Goal: Information Seeking & Learning: Learn about a topic

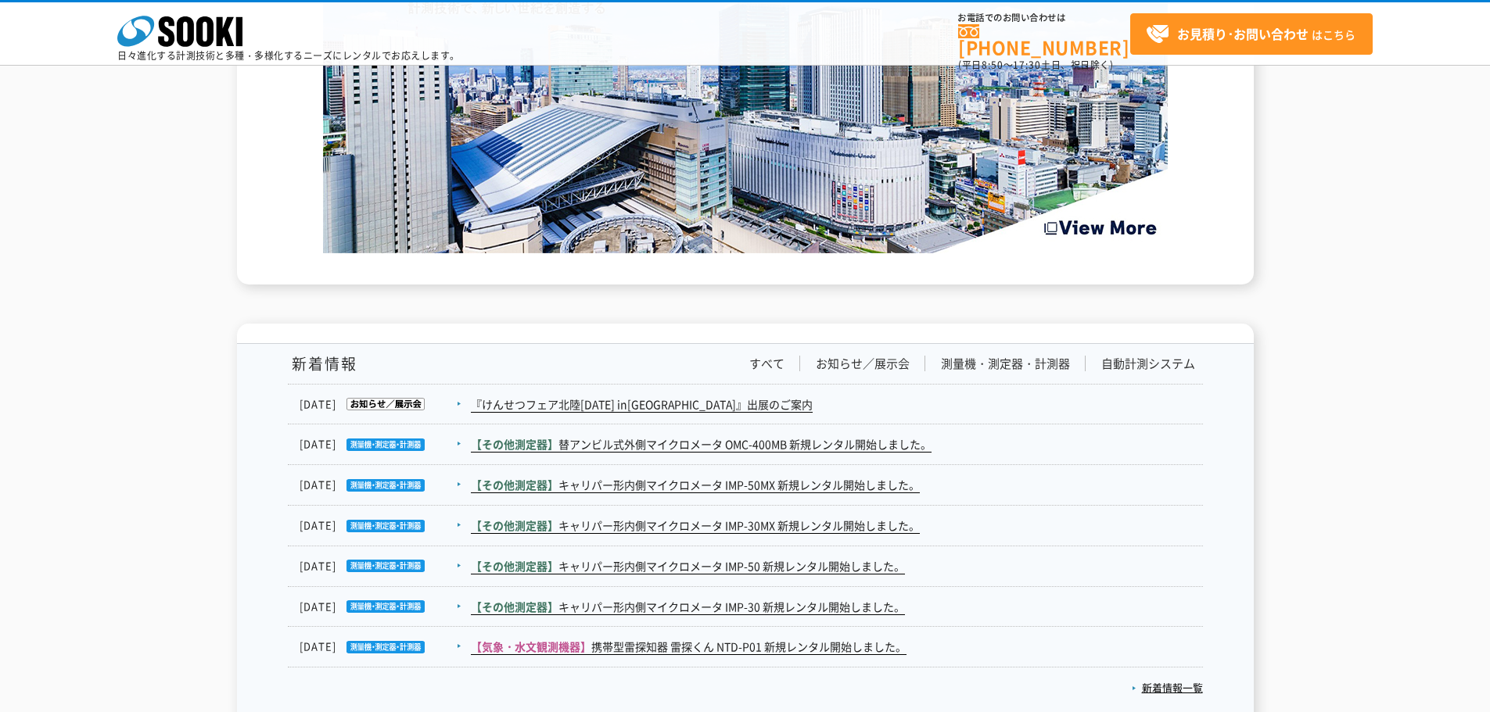
scroll to position [2567, 0]
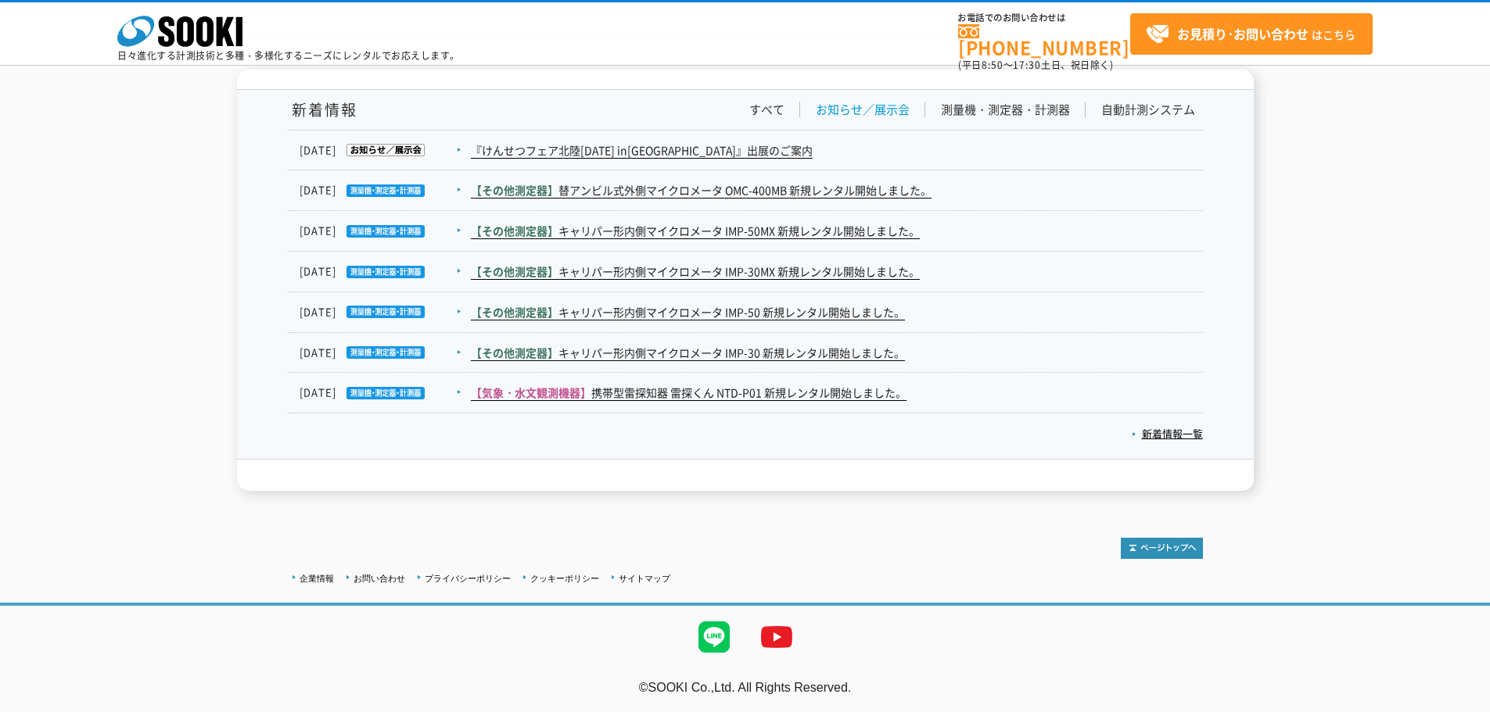
click at [886, 109] on link "お知らせ／展示会" at bounding box center [863, 110] width 94 height 16
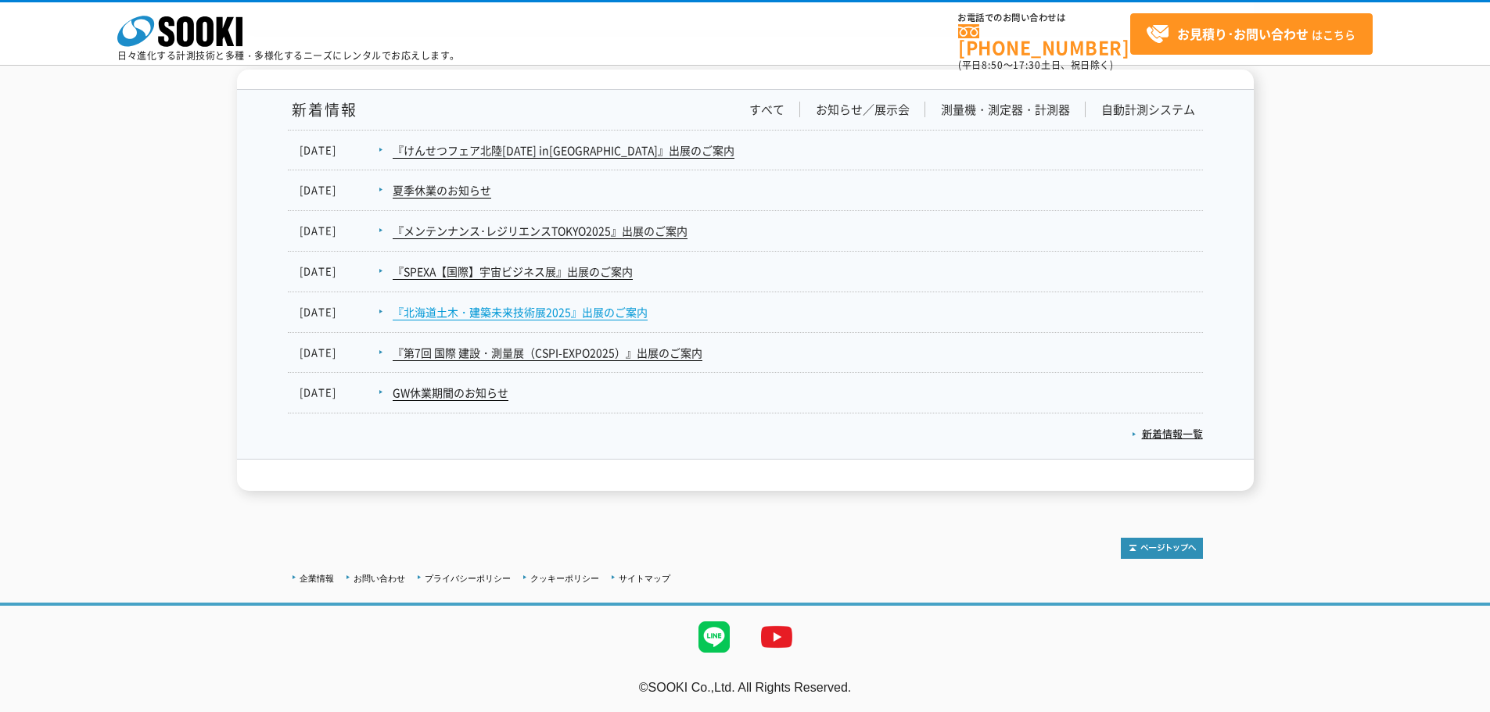
click at [580, 317] on link "『北海道土木・建築未来技術展2025』出展のご案内" at bounding box center [520, 312] width 255 height 16
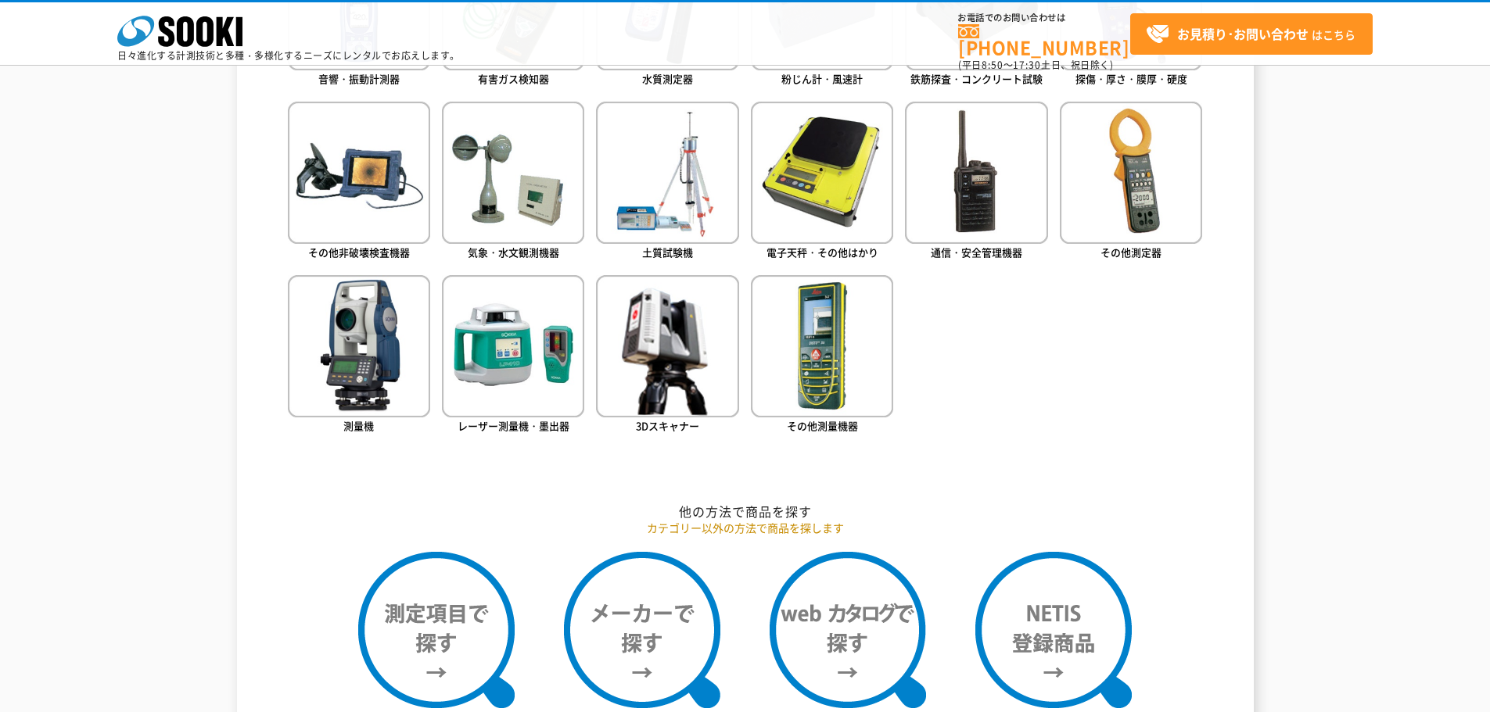
scroll to position [1082, 0]
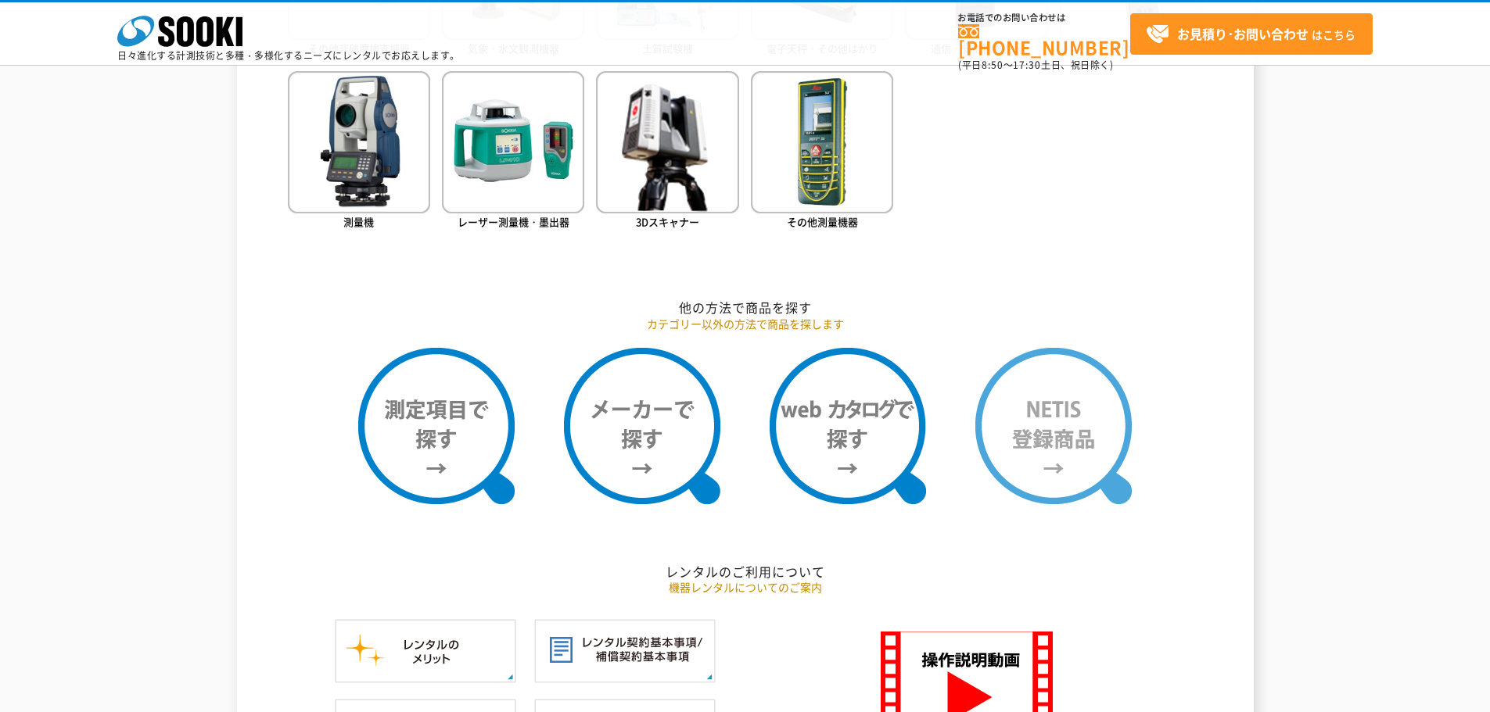
click at [1057, 404] on img at bounding box center [1053, 426] width 156 height 156
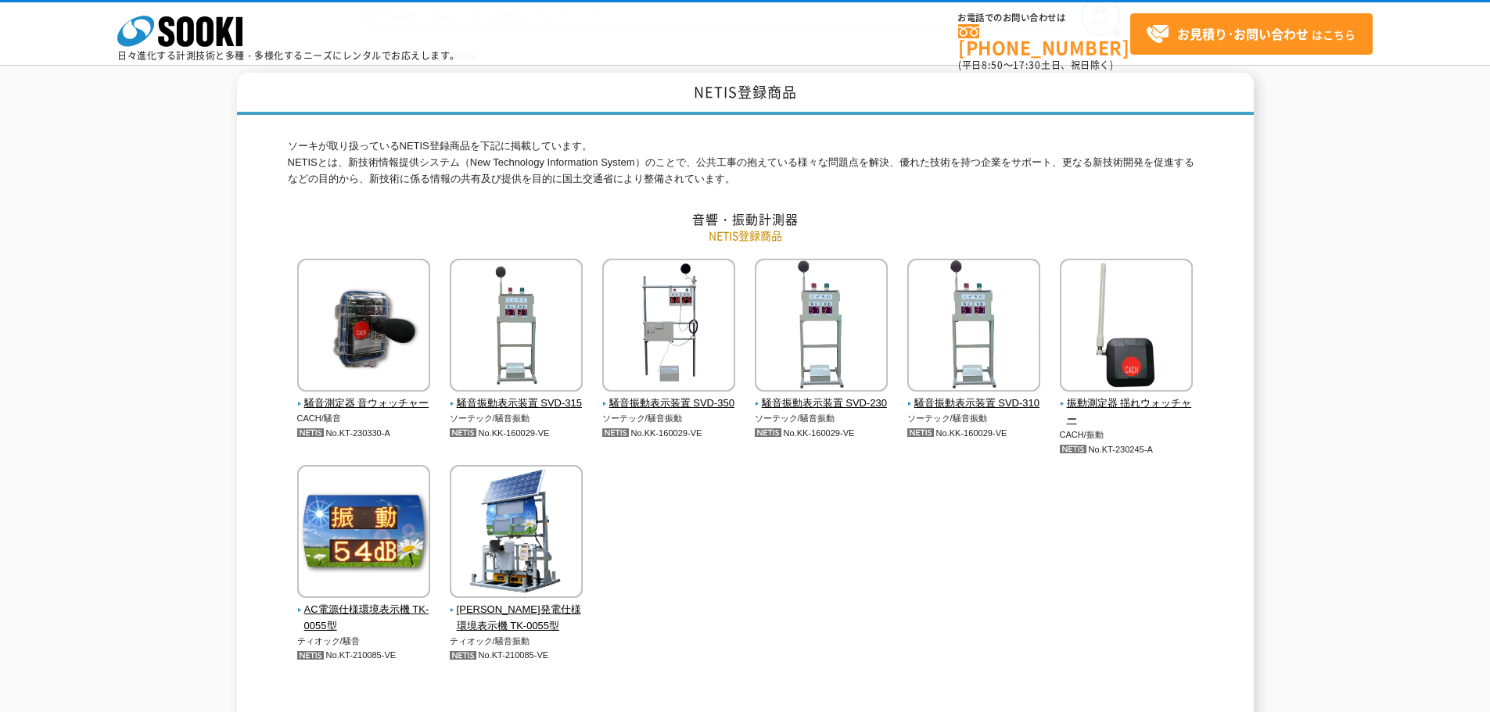
scroll to position [235, 0]
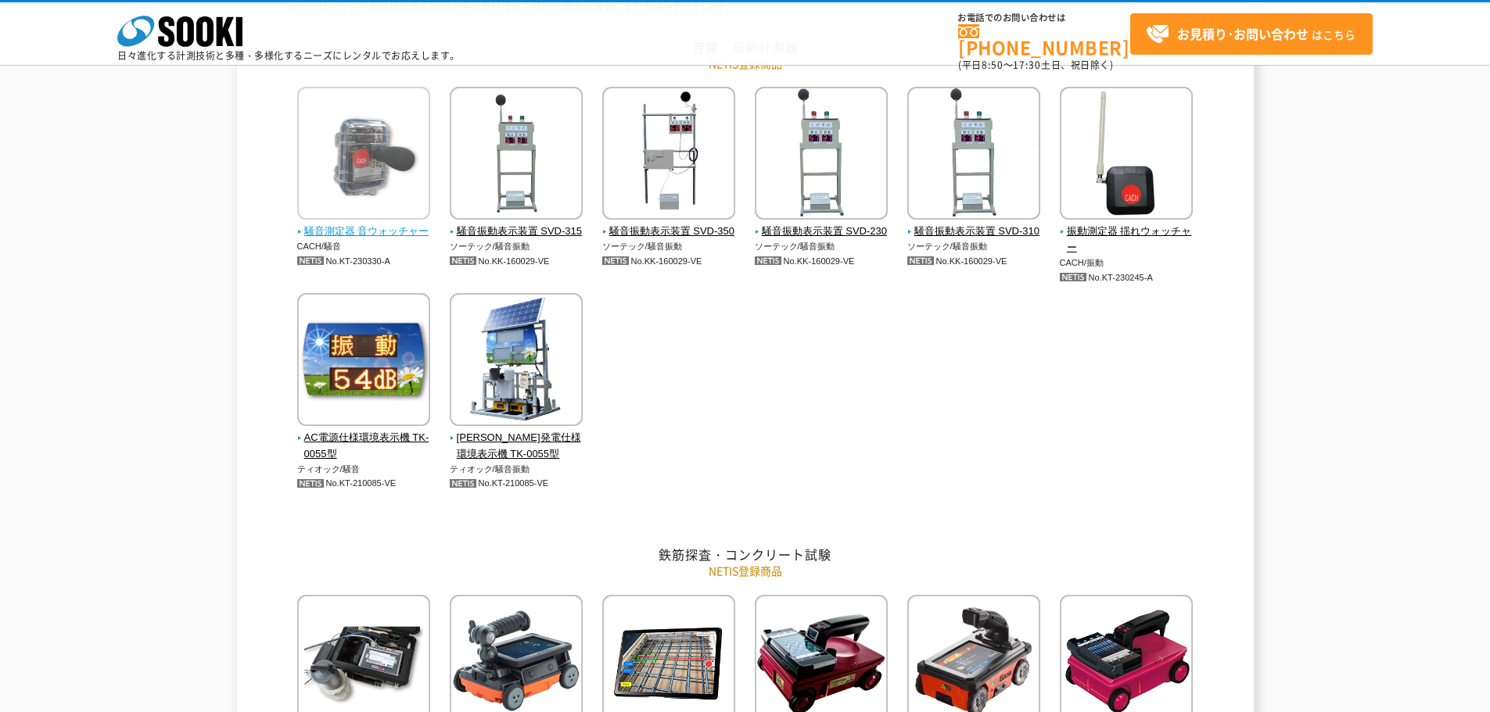
click at [359, 234] on span "騒音測定器 音ウォッチャー" at bounding box center [364, 232] width 134 height 16
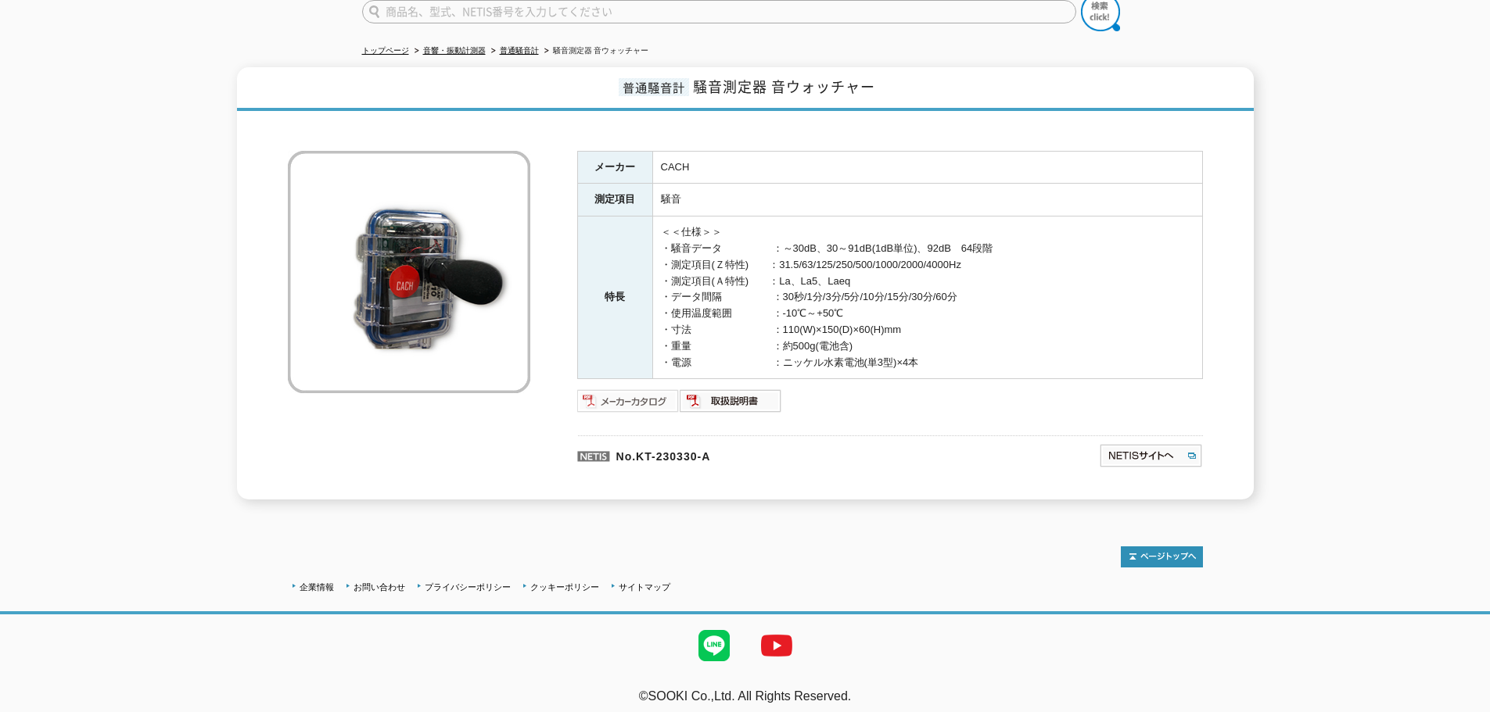
scroll to position [141, 0]
click at [667, 390] on img at bounding box center [628, 400] width 102 height 25
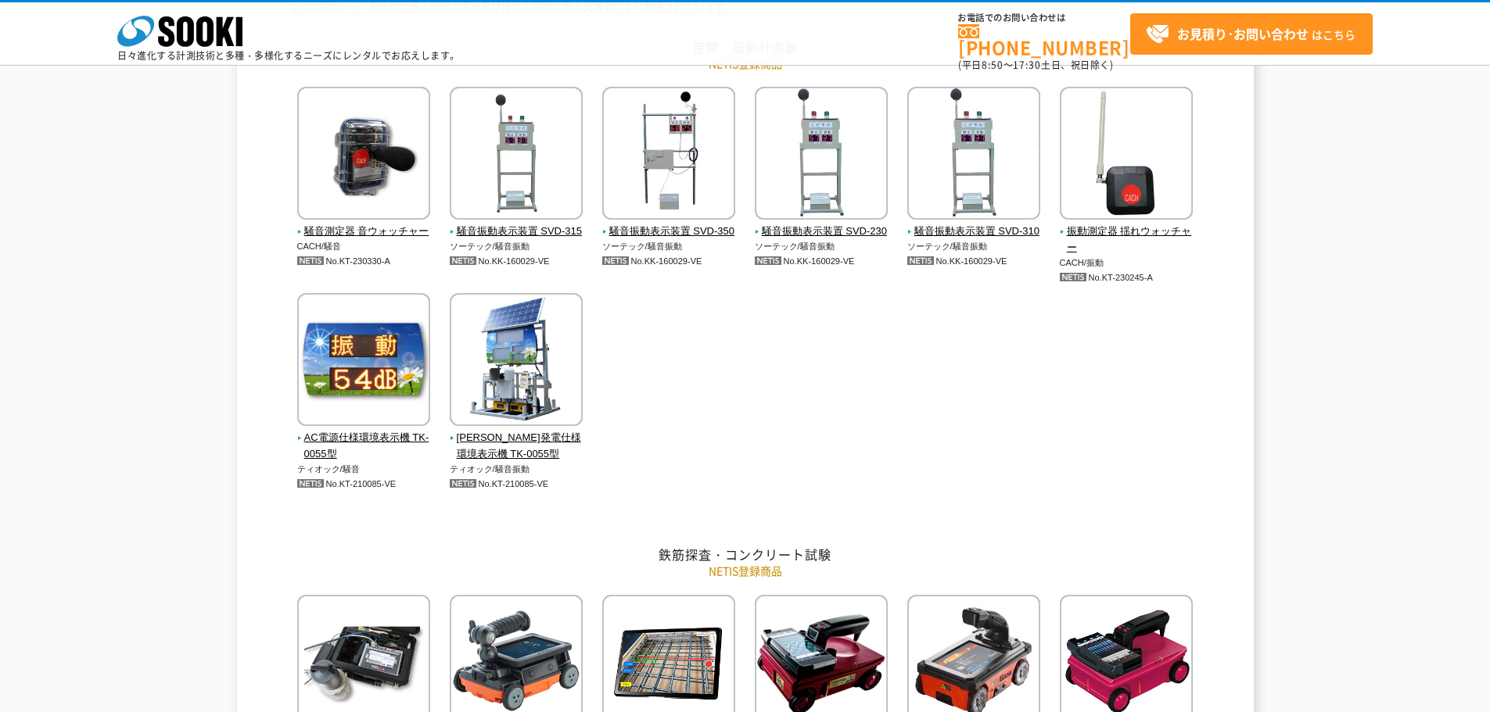
click at [564, 33] on div "株式会社 ソーキ spMenu 日々進化する計測技術と多種・多様化するニーズにレンタルでお応えします。 お電話でのお問い合わせは 0120-856-990 (…" at bounding box center [745, 37] width 1490 height 70
click at [1113, 232] on span "振動測定器 揺れウォッチャー" at bounding box center [1127, 240] width 134 height 33
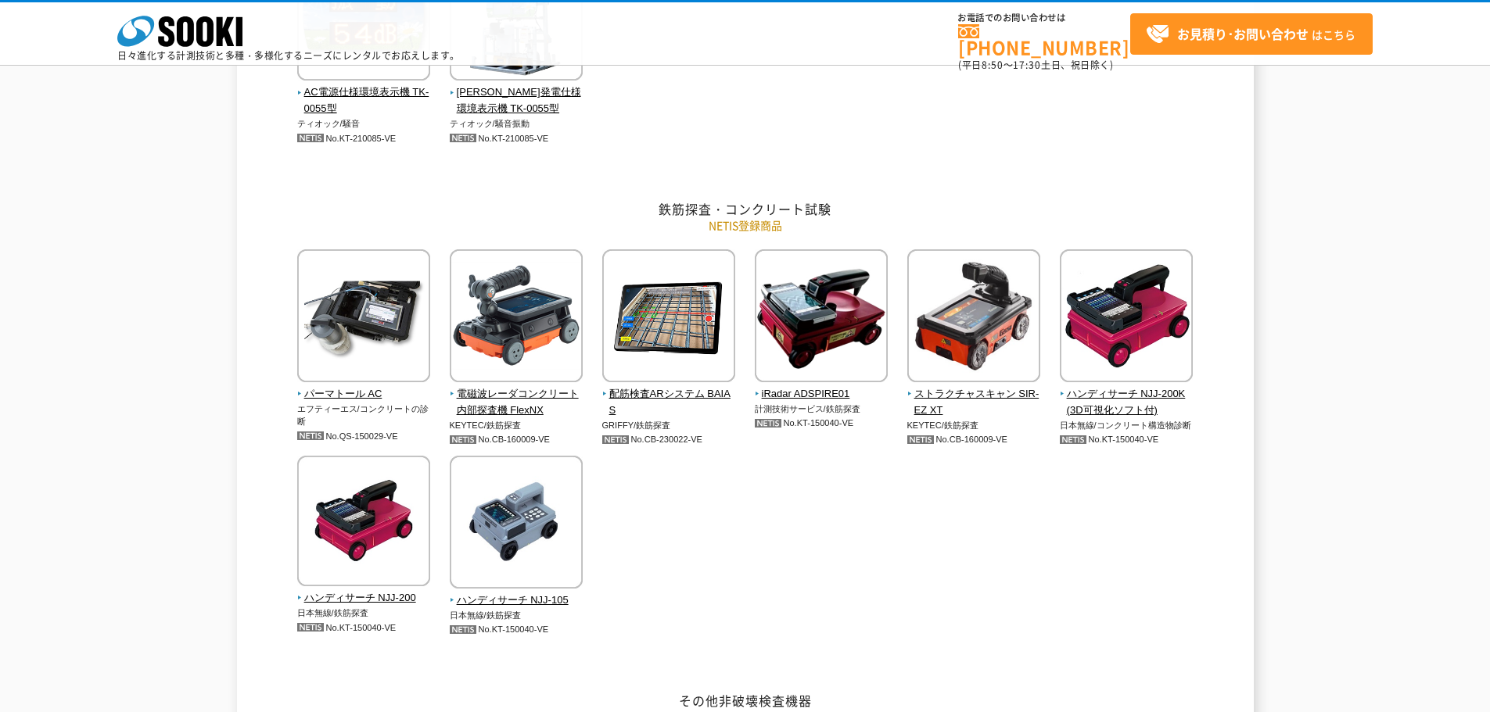
scroll to position [547, 0]
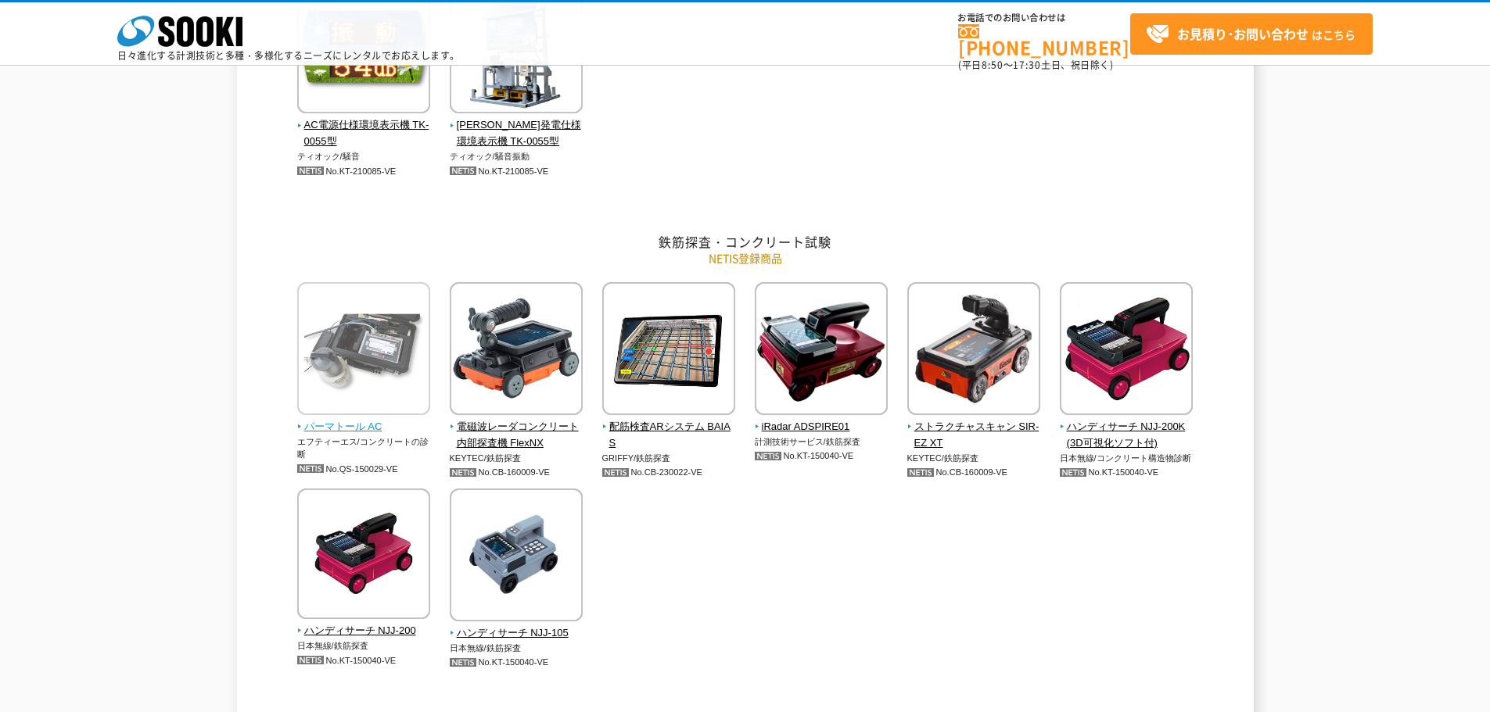
click at [333, 429] on span "パーマトール AC" at bounding box center [364, 427] width 134 height 16
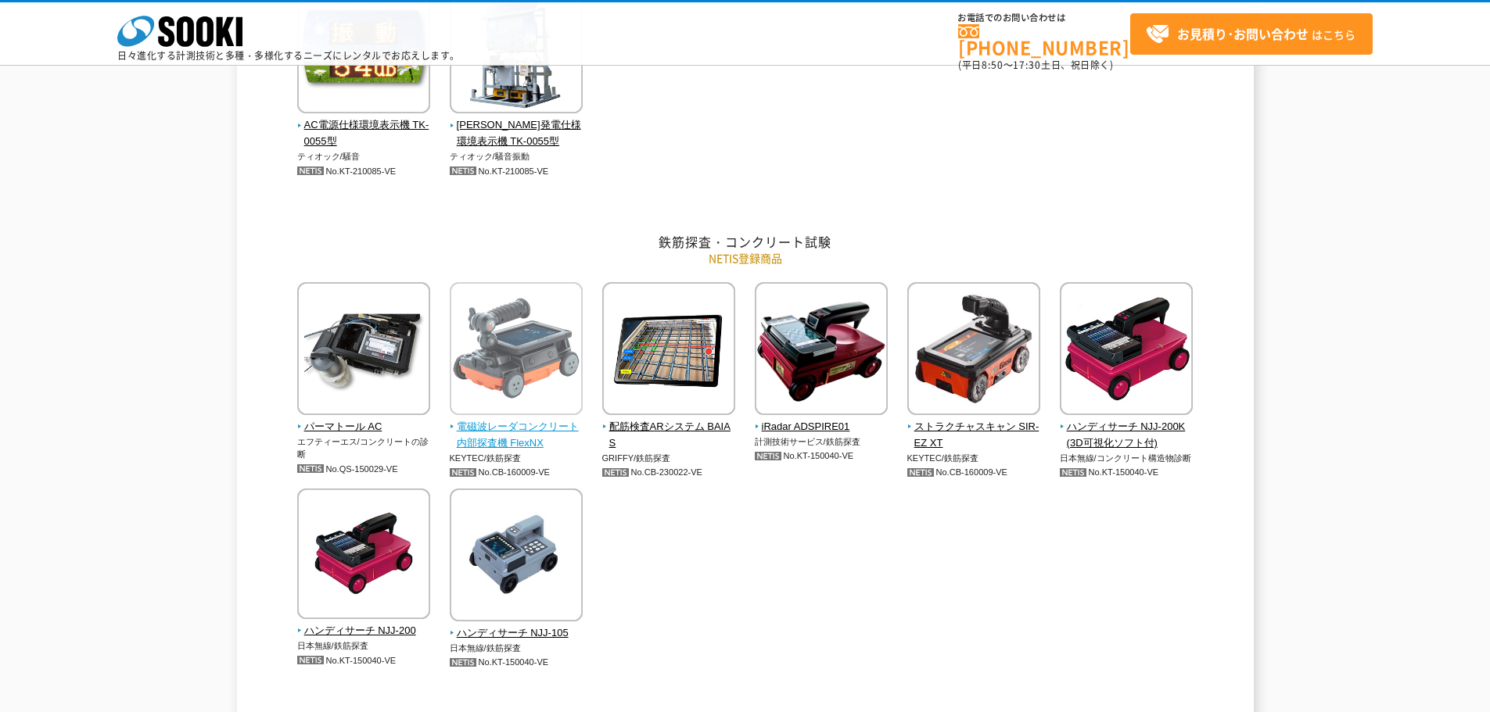
click at [512, 432] on span "電磁波レーダコンクリート内部探査機 FlexNX" at bounding box center [517, 435] width 134 height 33
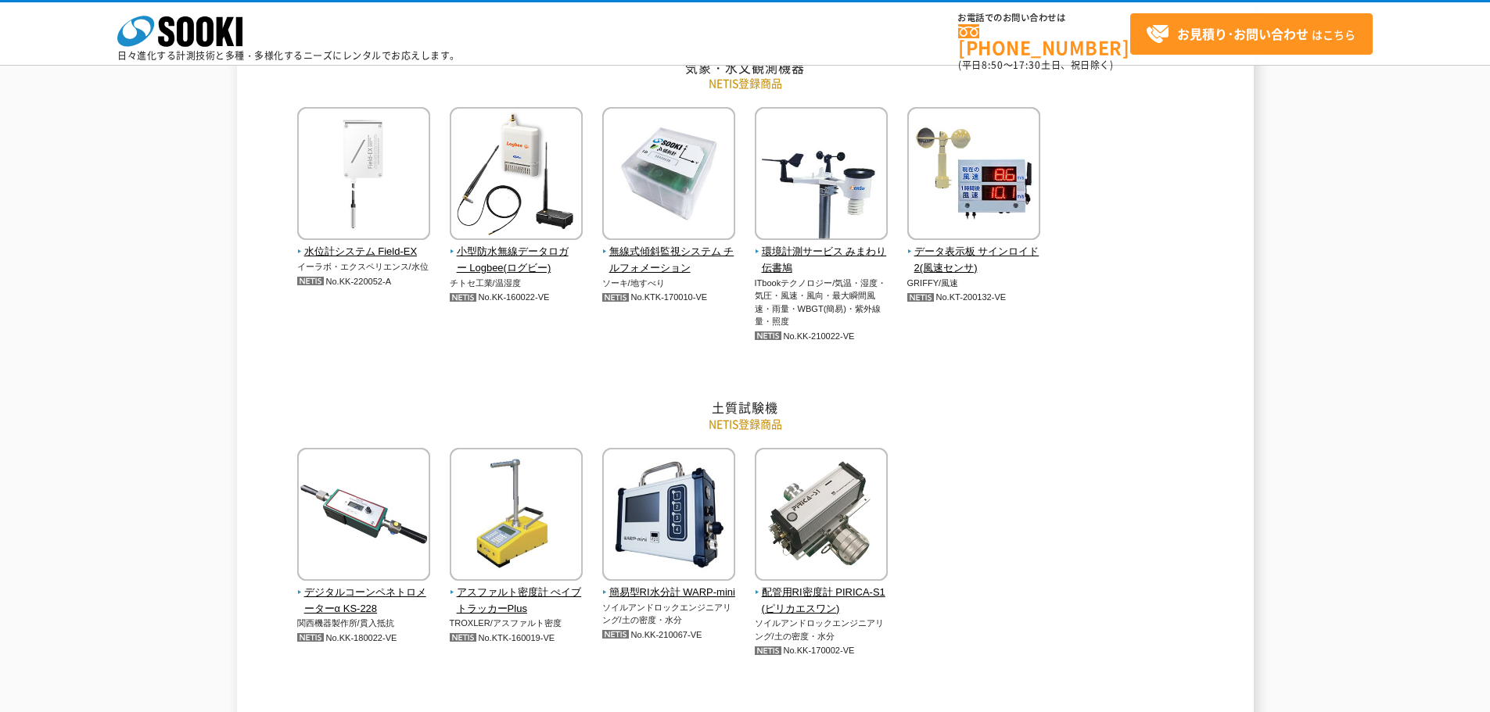
scroll to position [1955, 0]
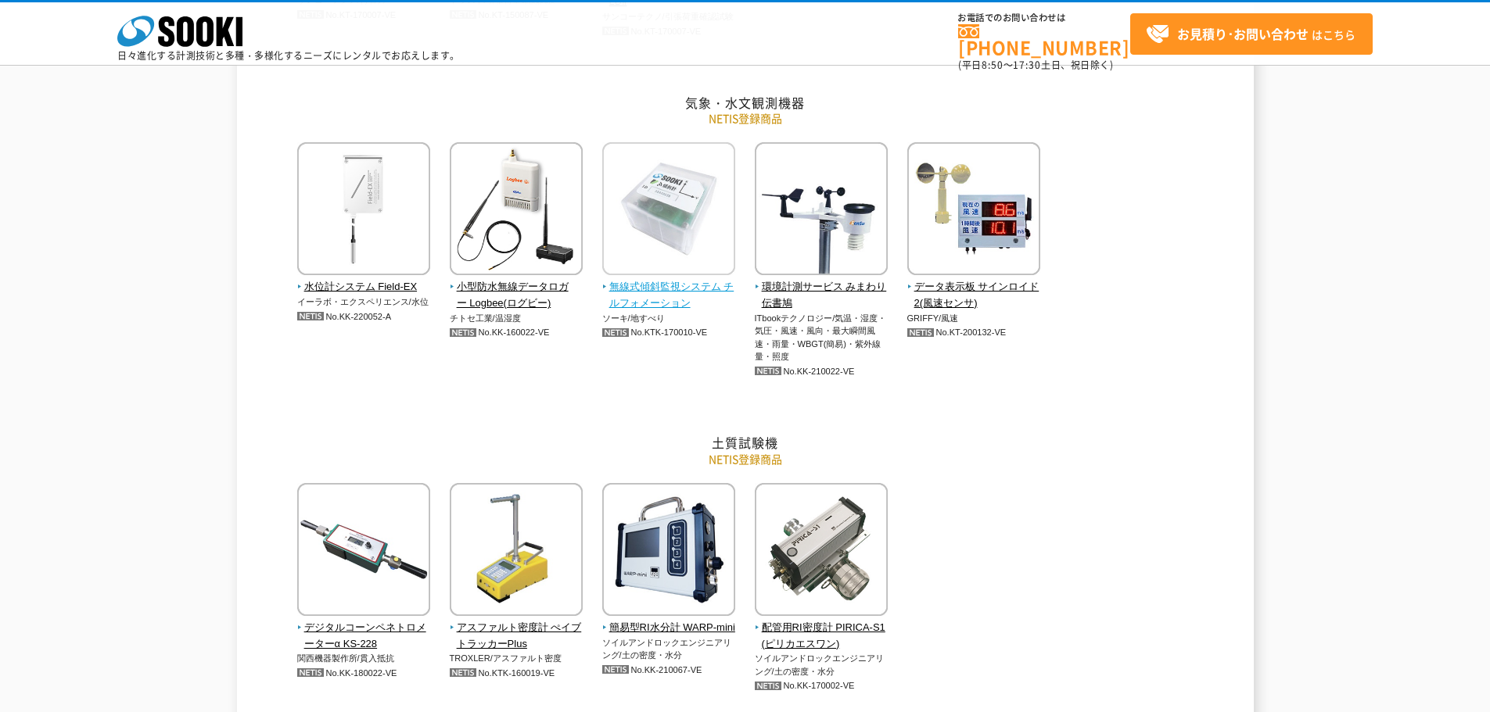
click at [653, 285] on span "無線式傾斜監視システム チルフォメーション" at bounding box center [669, 295] width 134 height 33
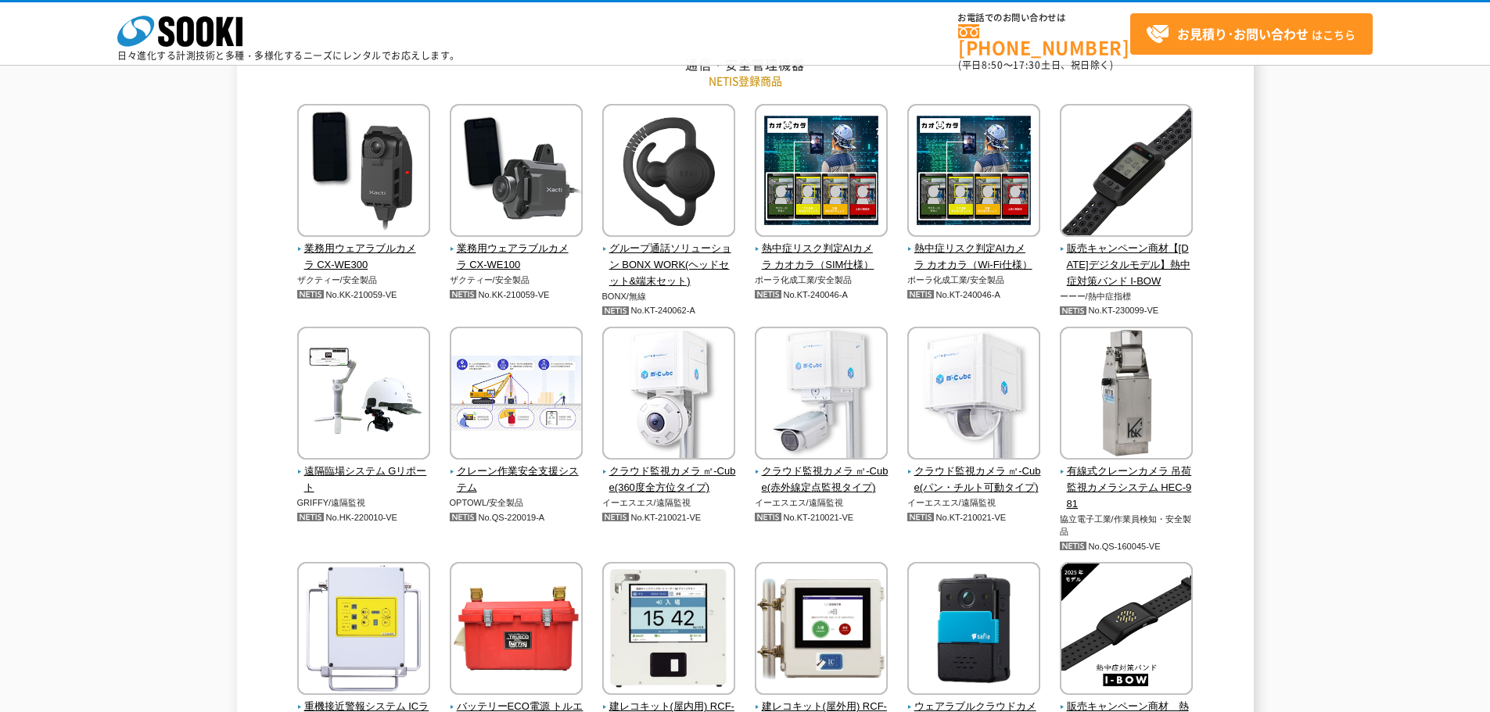
scroll to position [2659, 0]
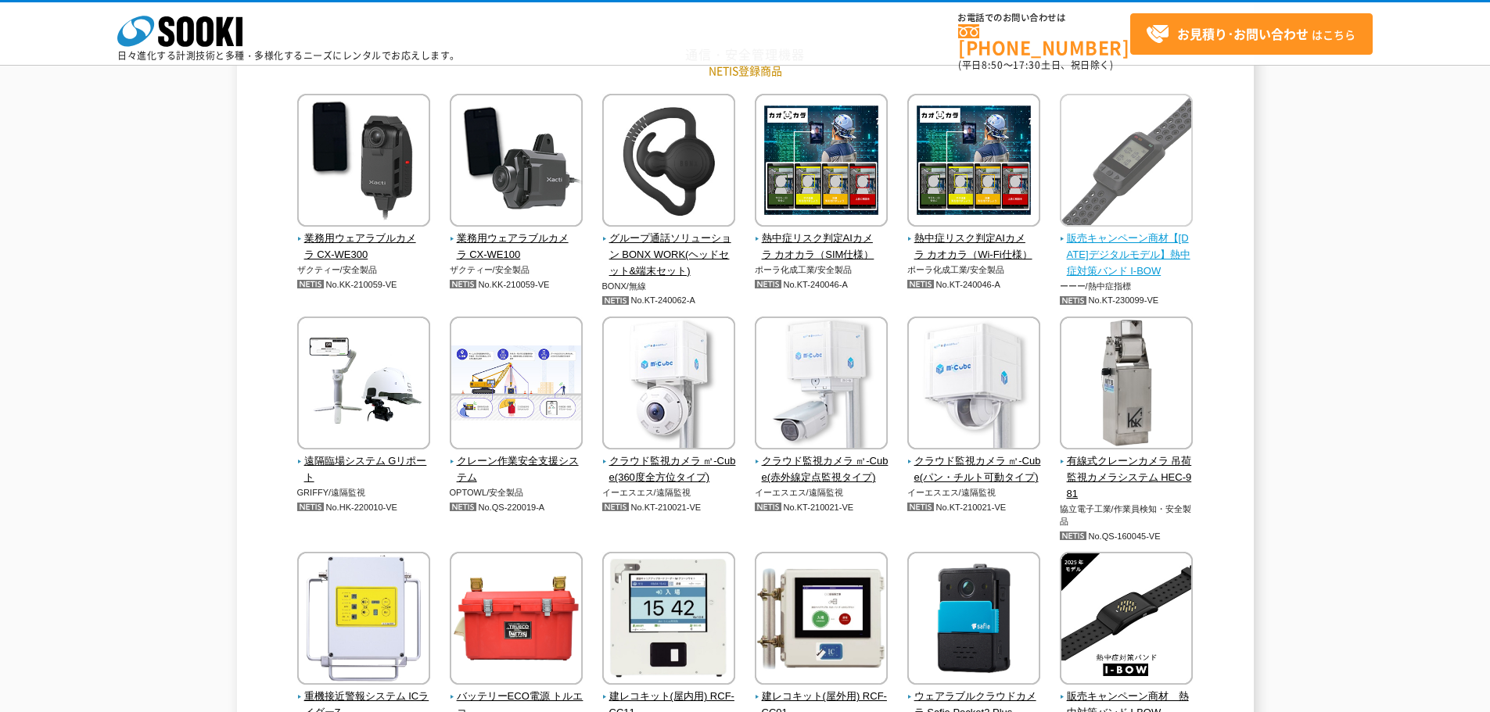
click at [1095, 235] on span "販売キャンペーン商材【2025年デジタルモデル】熱中症対策バンド I-BOW" at bounding box center [1127, 255] width 134 height 48
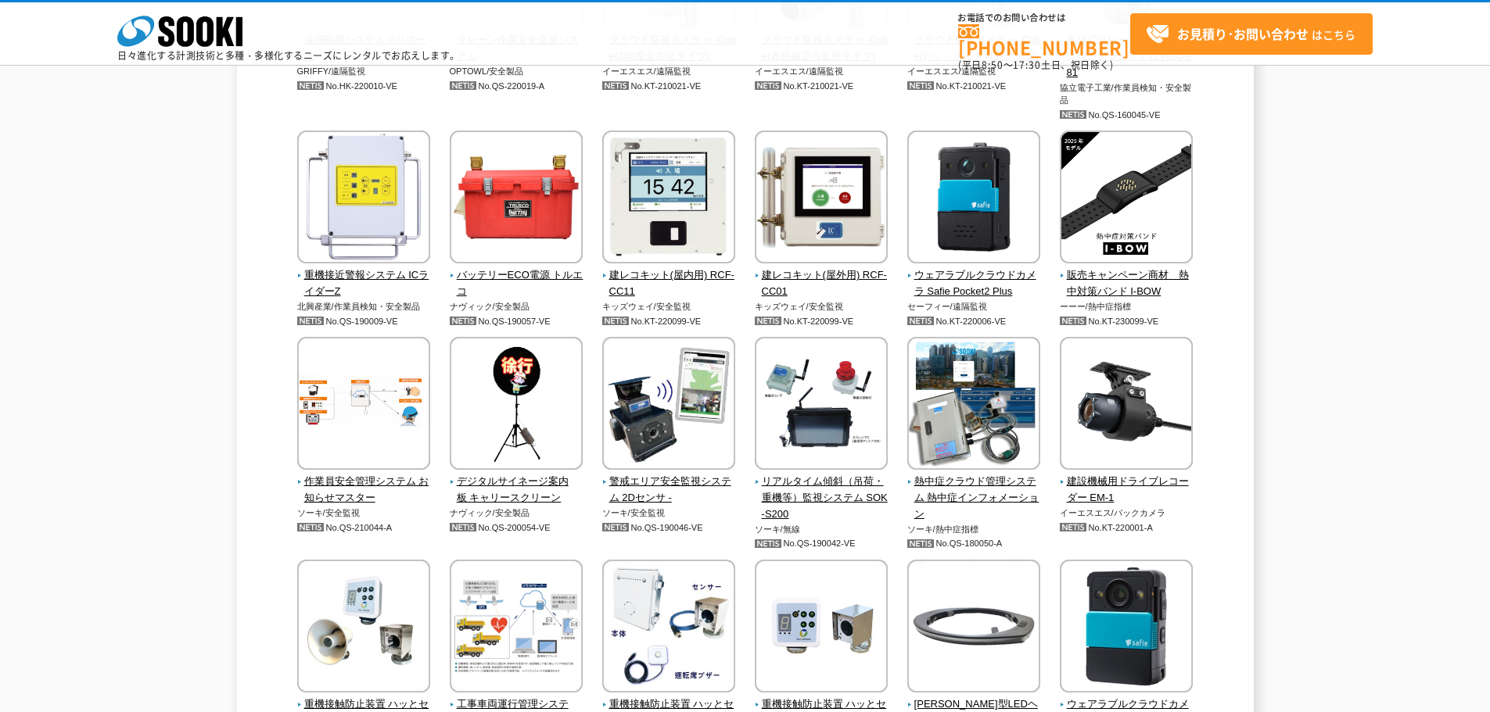
scroll to position [3206, 0]
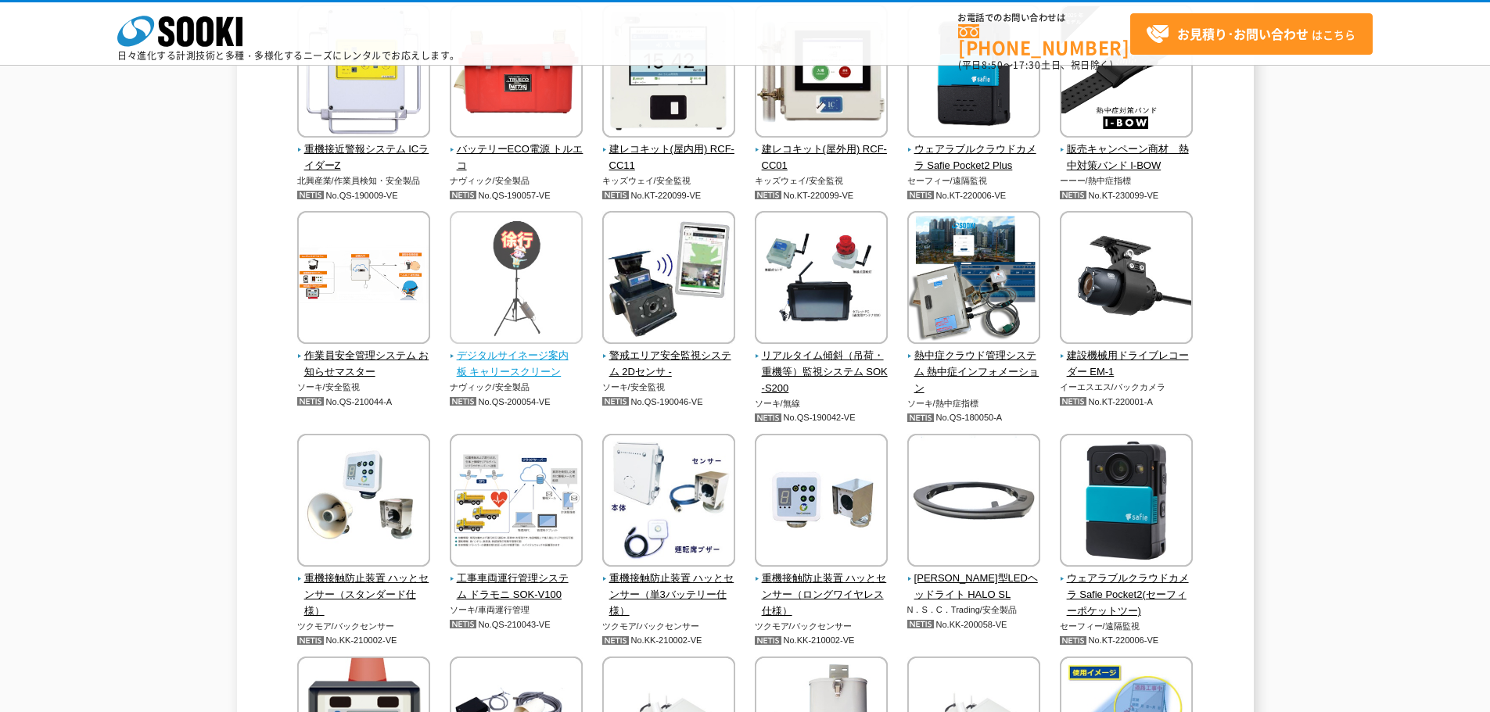
click at [498, 378] on span "デジタルサイネージ案内板 キャリースクリーン" at bounding box center [517, 364] width 134 height 33
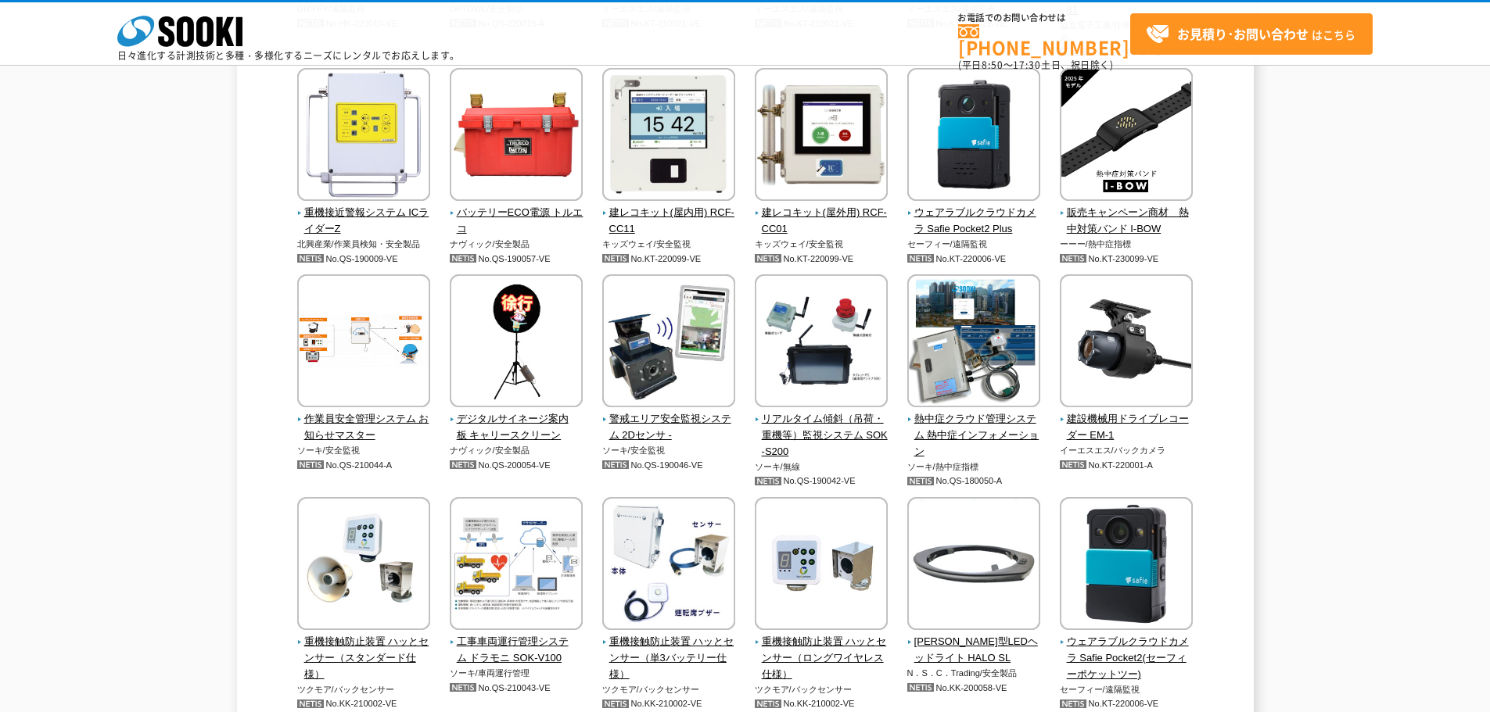
scroll to position [2987, 0]
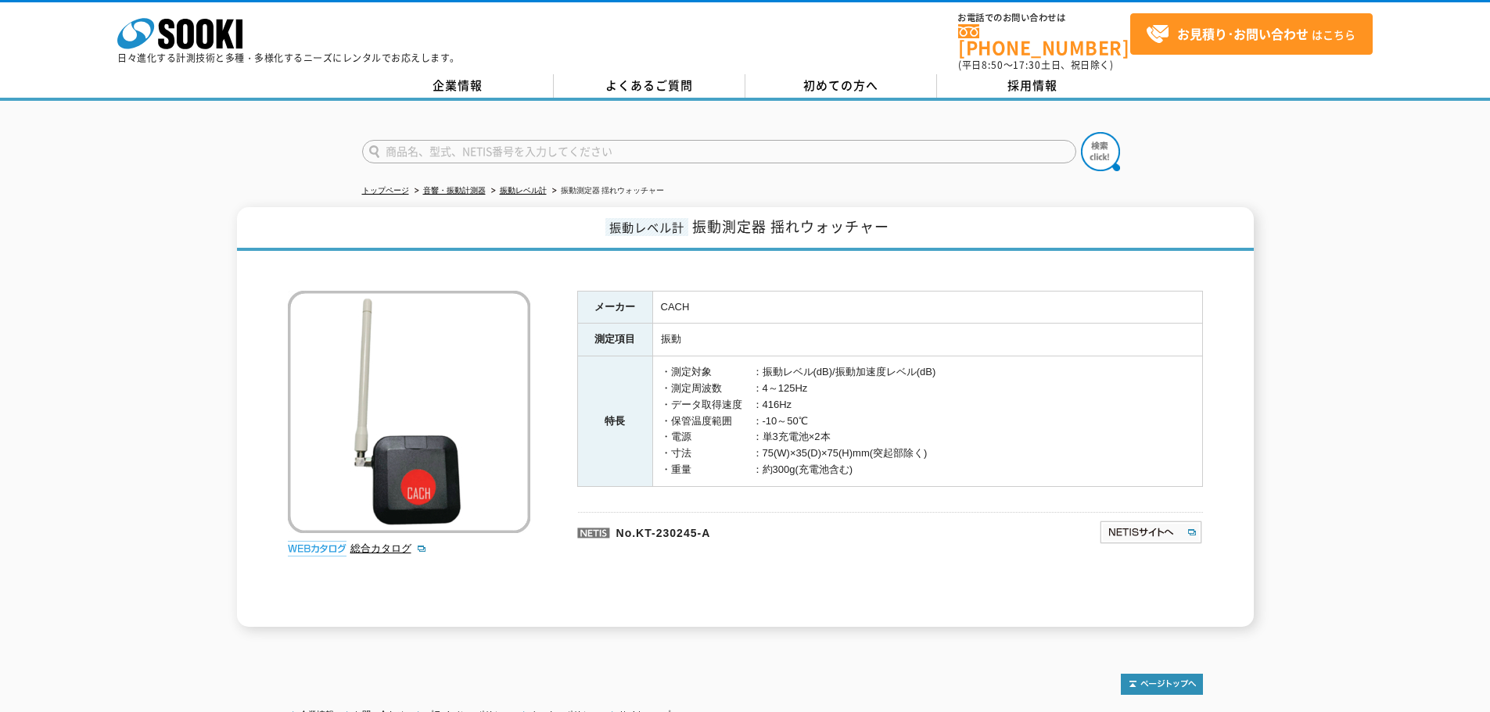
click at [536, 259] on div at bounding box center [745, 267] width 915 height 16
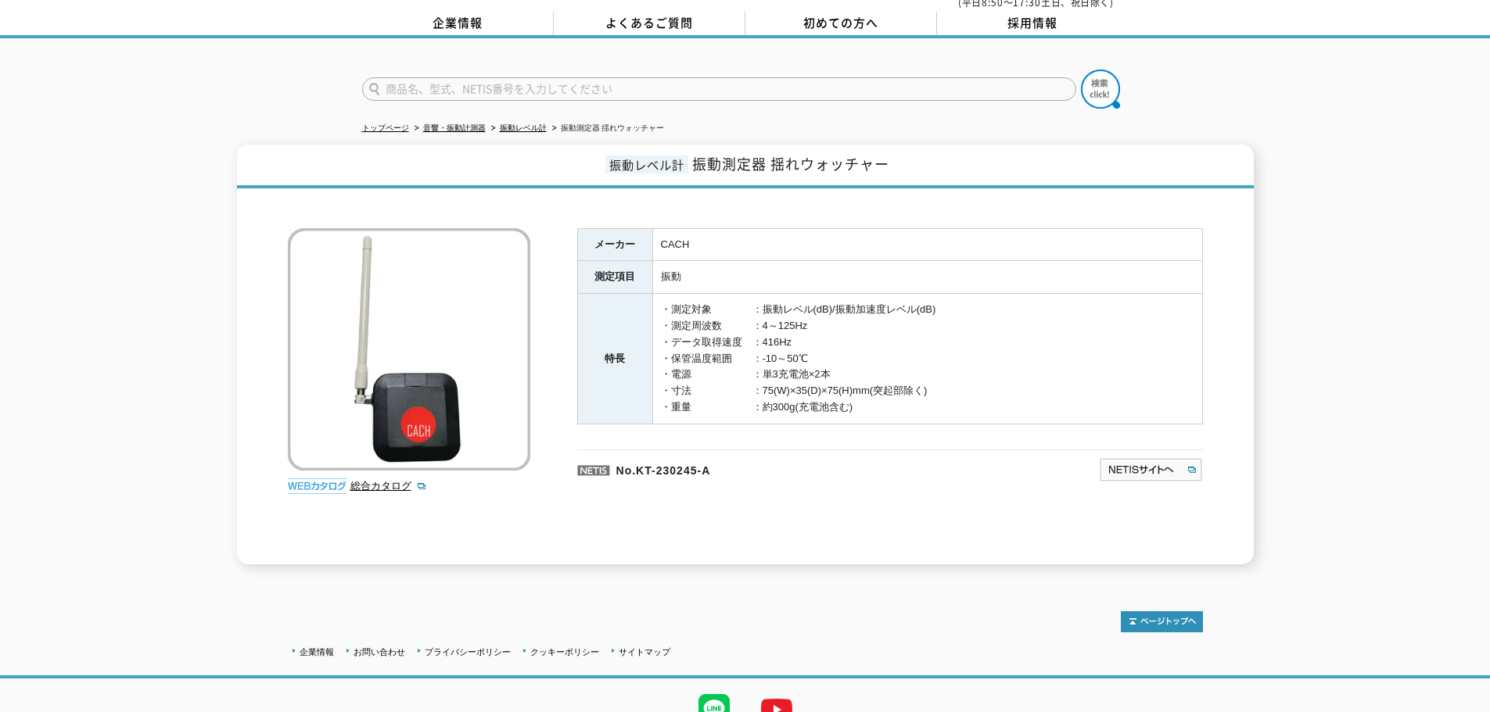
scroll to position [127, 0]
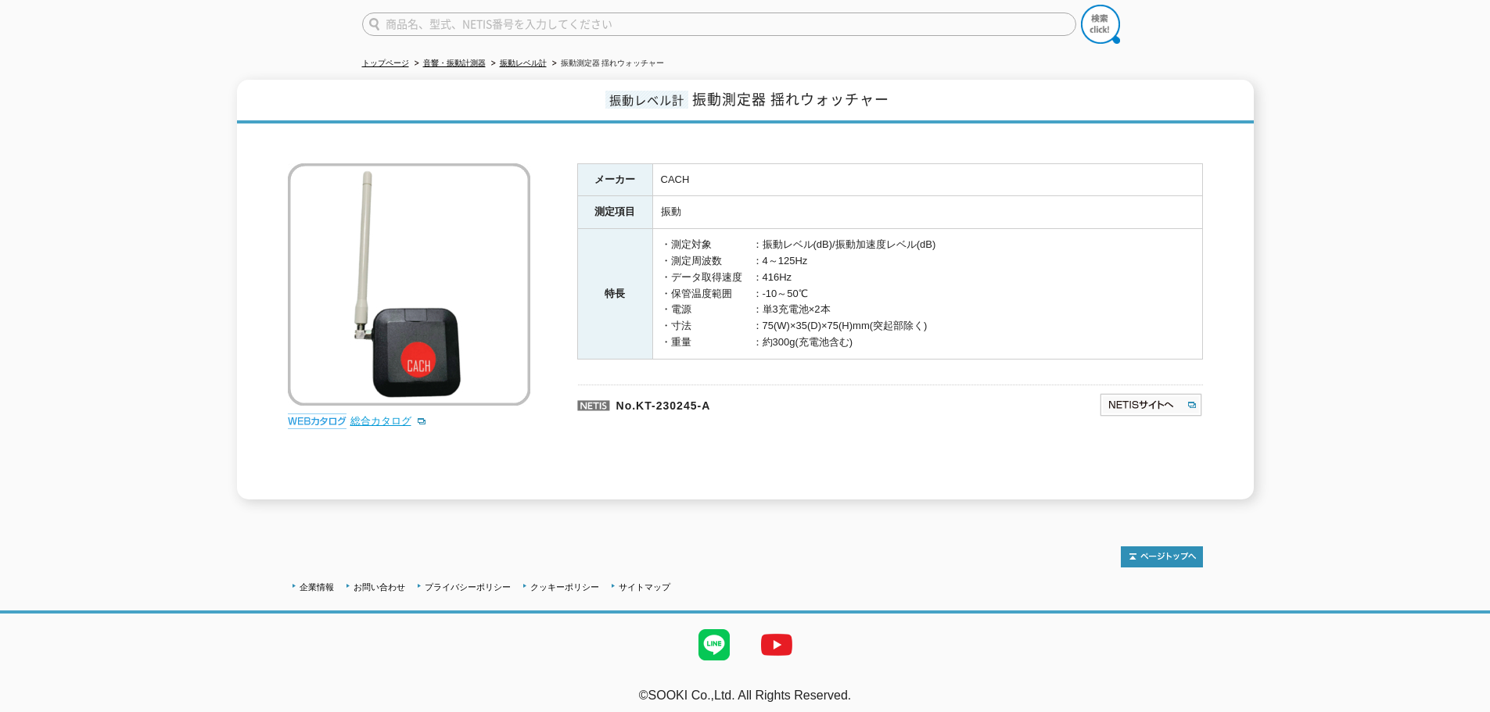
click at [400, 415] on link "総合カタログ" at bounding box center [388, 421] width 77 height 12
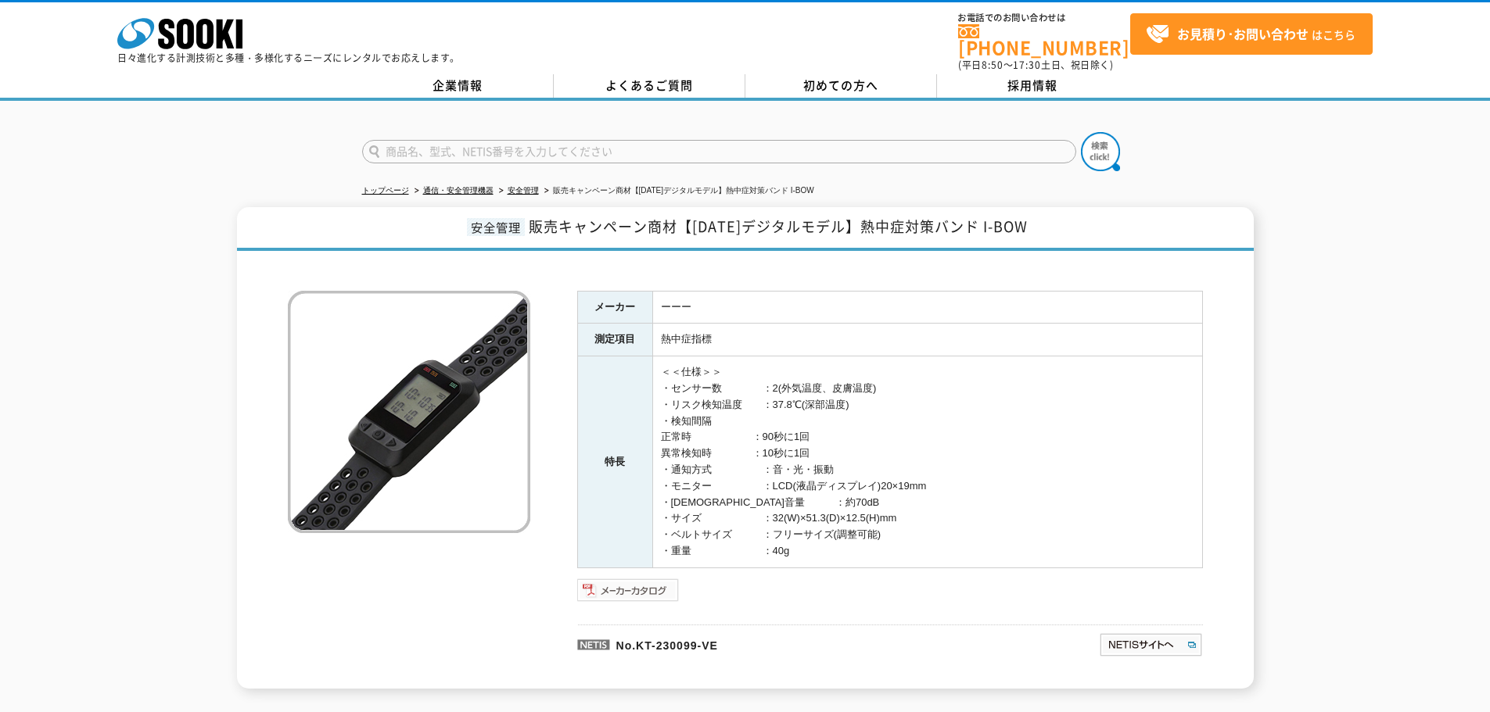
click at [604, 583] on img at bounding box center [628, 590] width 102 height 25
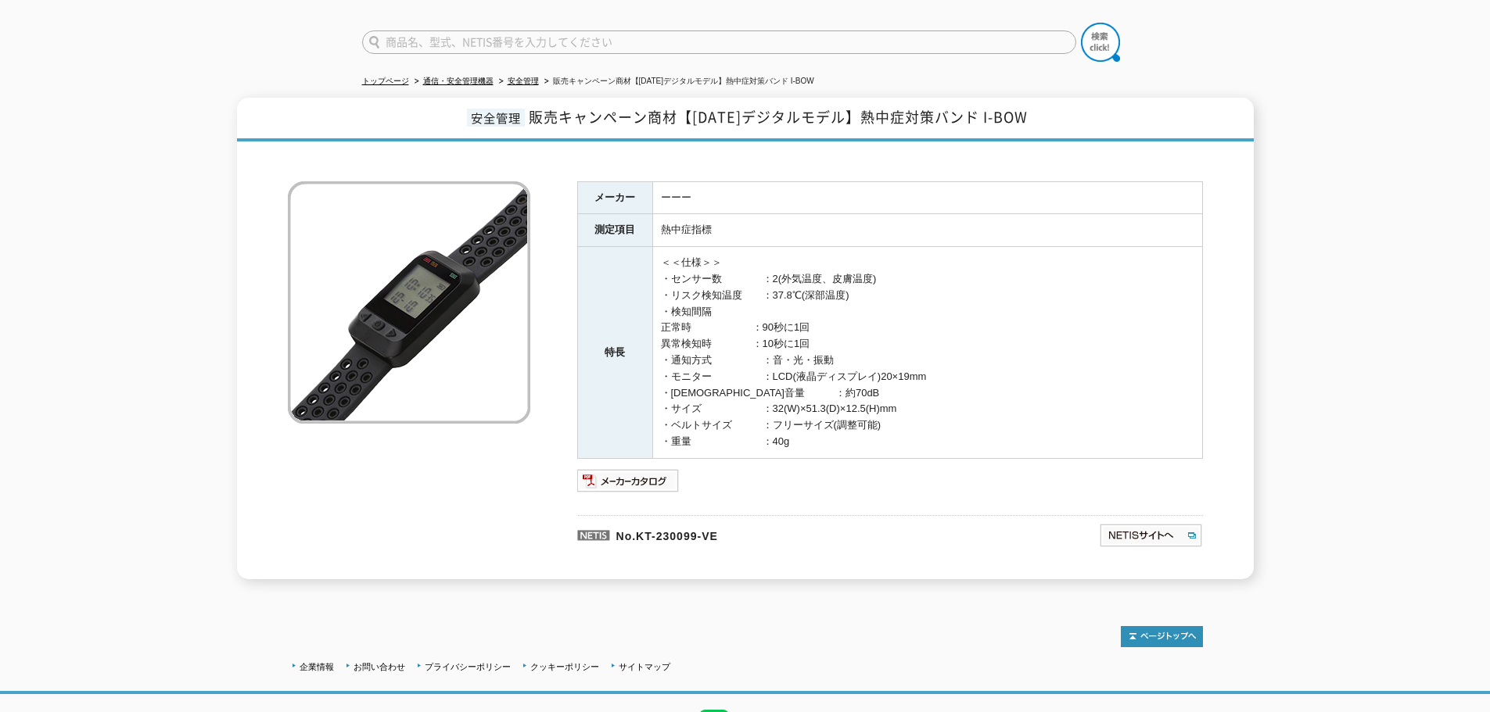
scroll to position [189, 0]
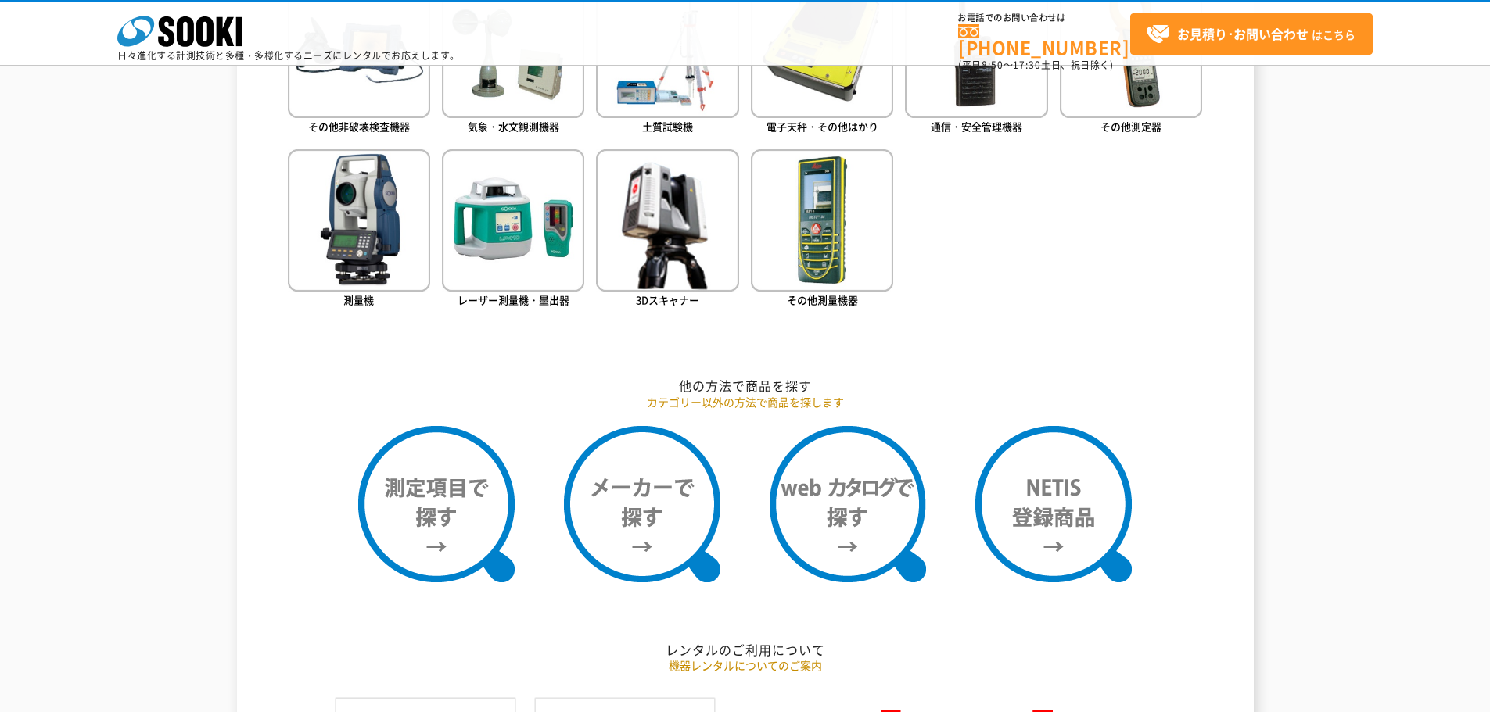
scroll to position [769, 0]
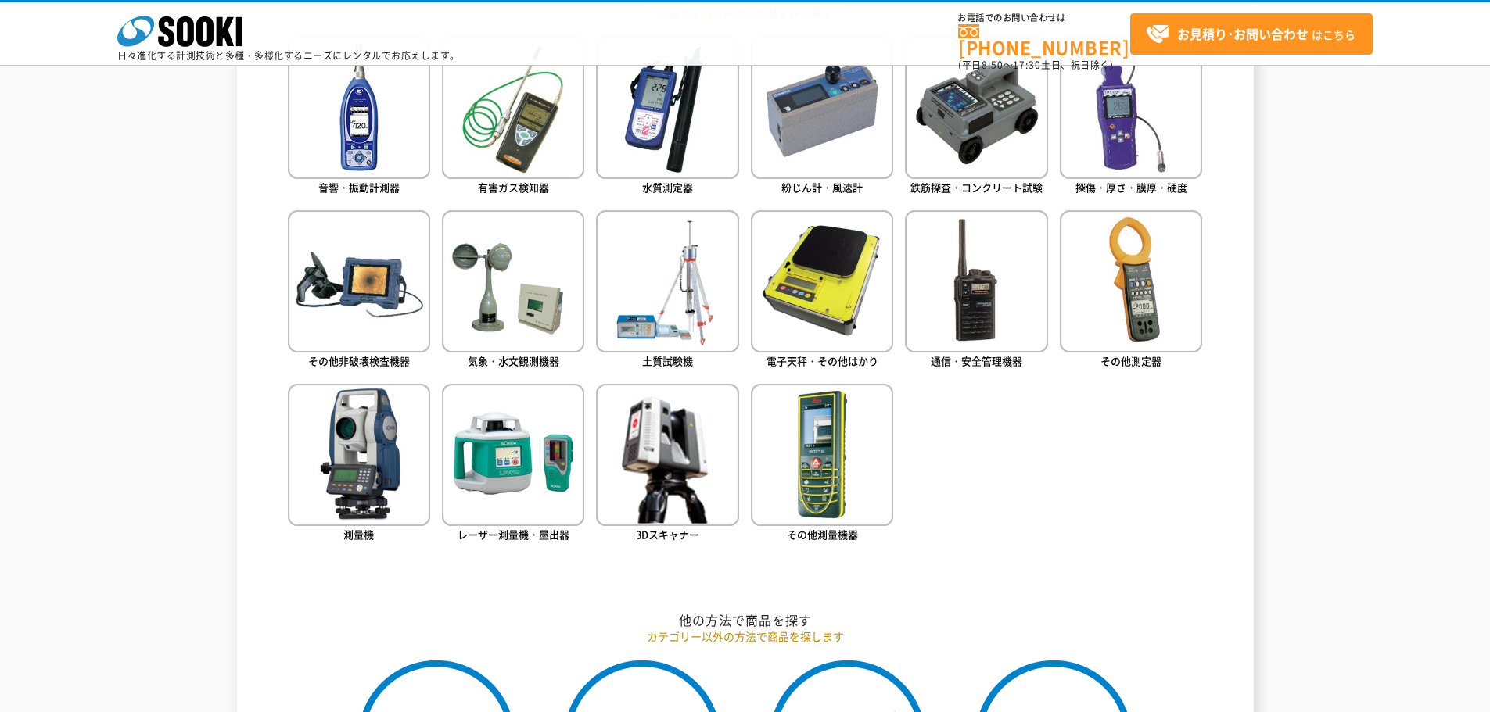
drag, startPoint x: 249, startPoint y: 168, endPoint x: 257, endPoint y: 148, distance: 21.8
click at [249, 168] on div "測量機・測定器・計測器 レンタル商品を探す レンタル商品カテゴリーから探す 商品カテゴリーから商品を探します 音響・振動計測器 有害ガス検知器 水質測定器 粉…" at bounding box center [745, 586] width 1017 height 1329
